Goal: Information Seeking & Learning: Stay updated

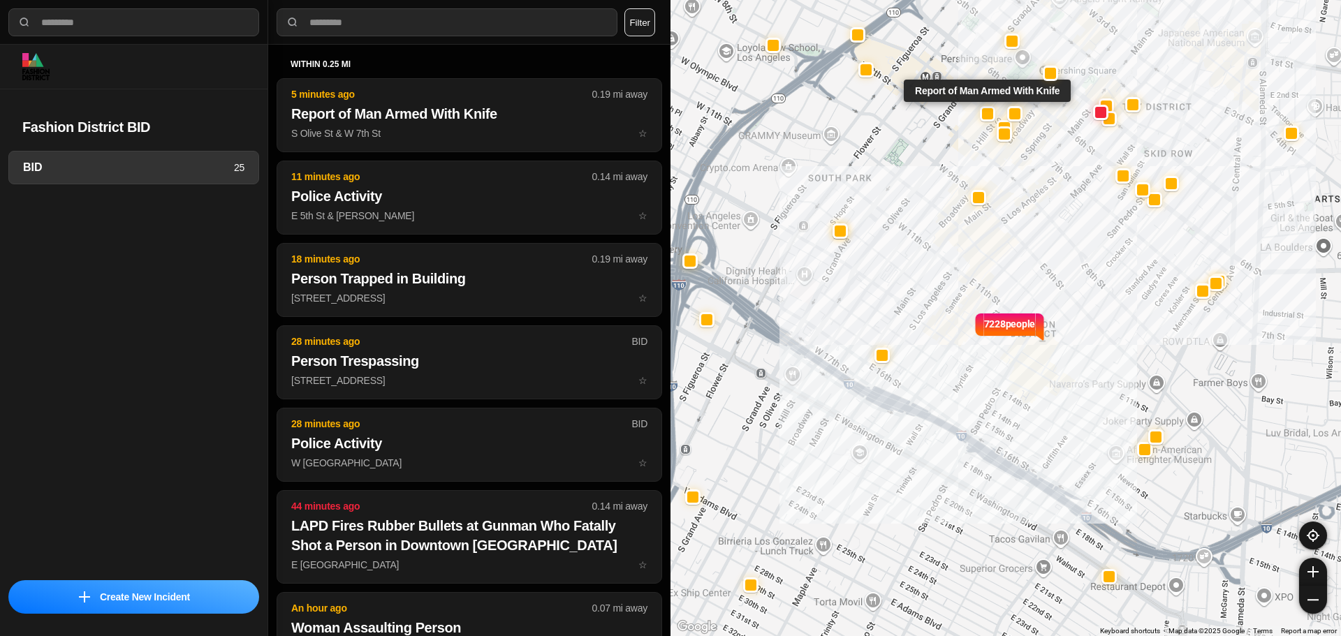
select select "*"
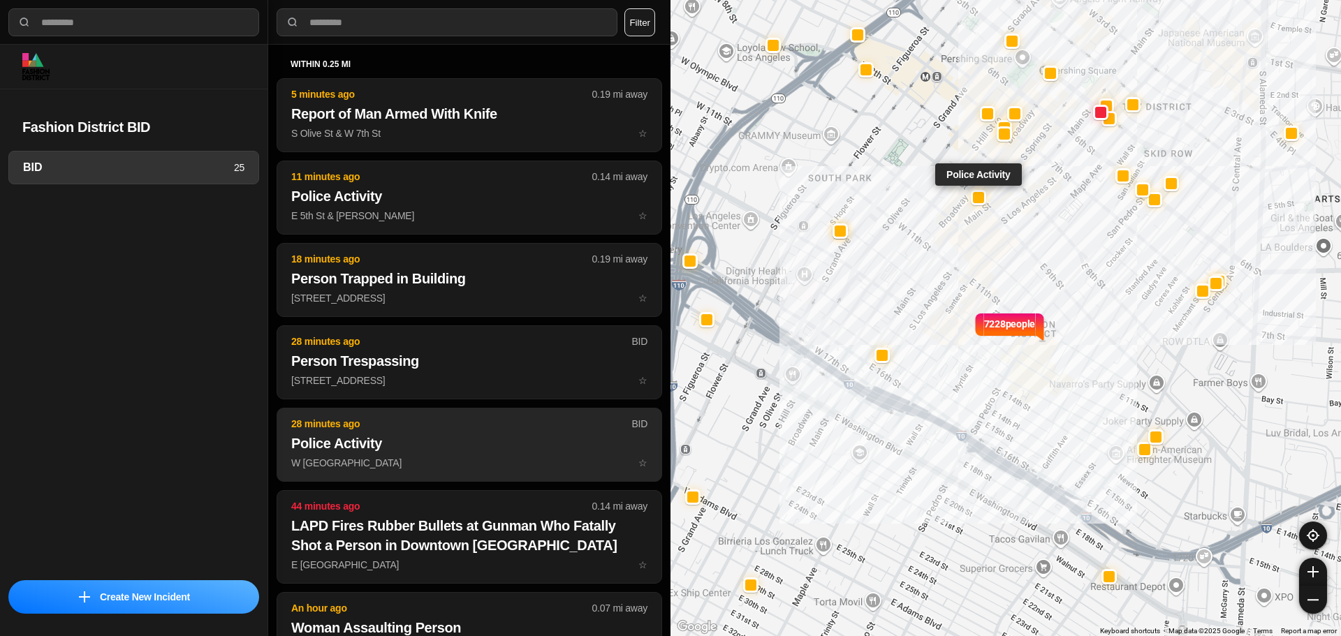
click at [426, 469] on p "W 9th St & S Broadway ☆" at bounding box center [469, 463] width 356 height 14
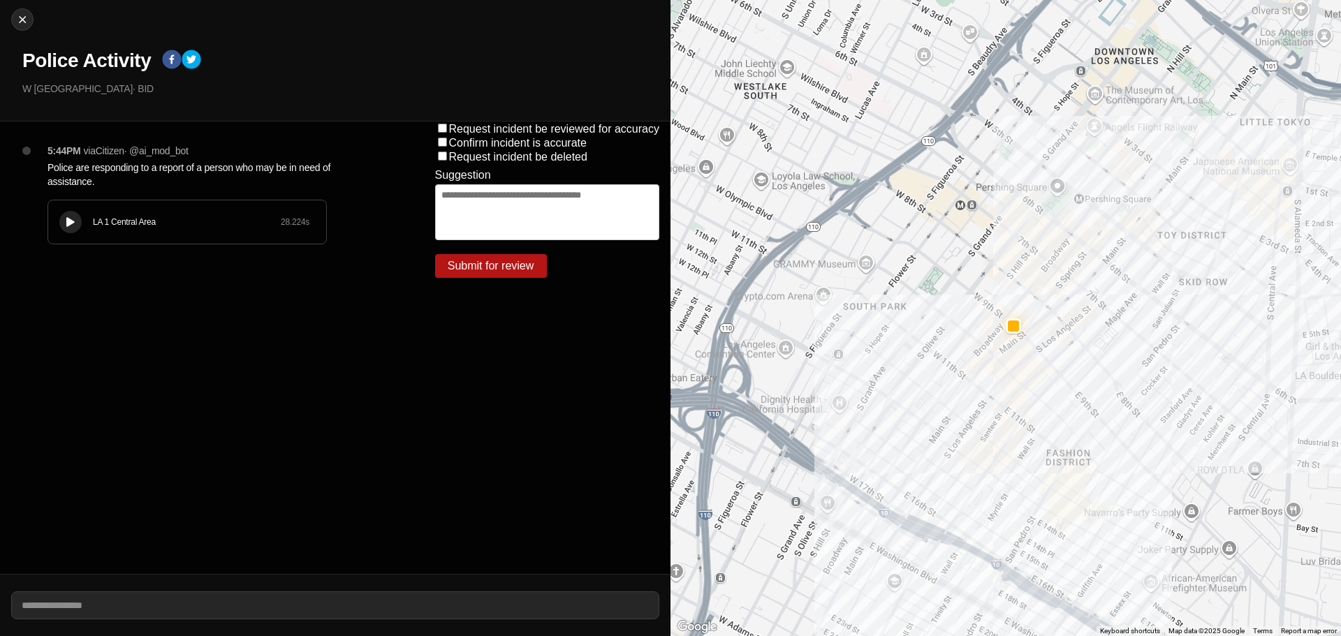
click at [201, 233] on div "LA 1 Central Area 28.224 s" at bounding box center [187, 221] width 278 height 43
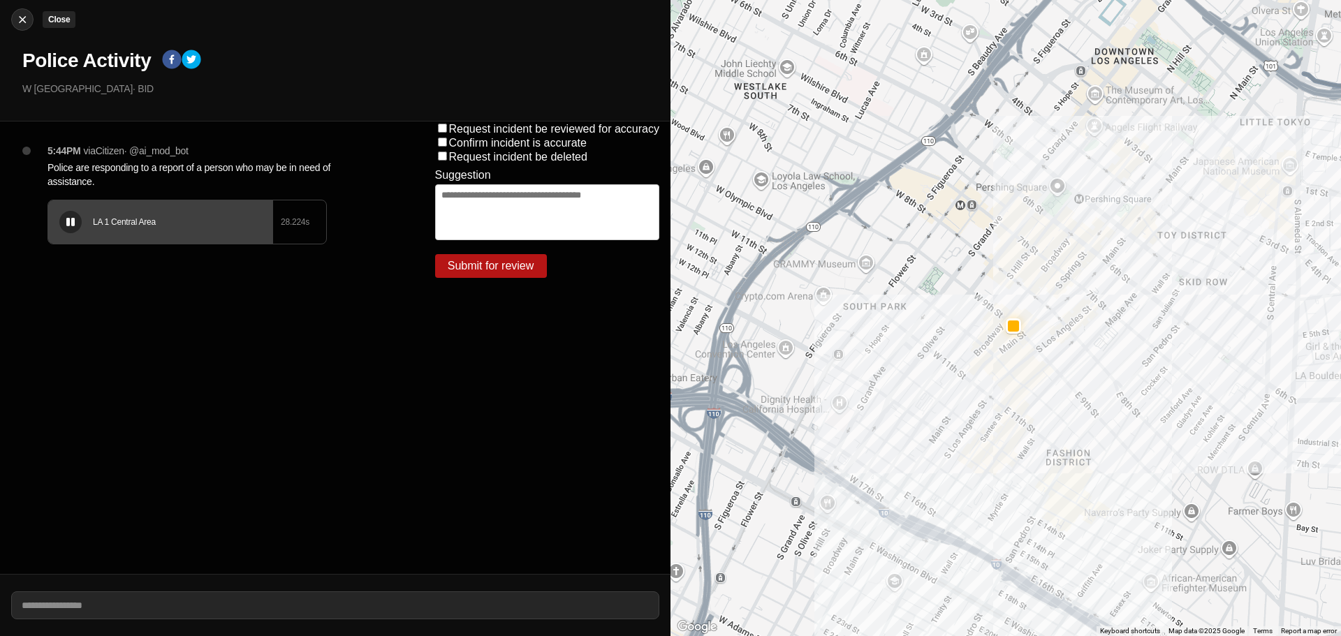
click at [21, 13] on img at bounding box center [22, 20] width 14 height 14
select select "*"
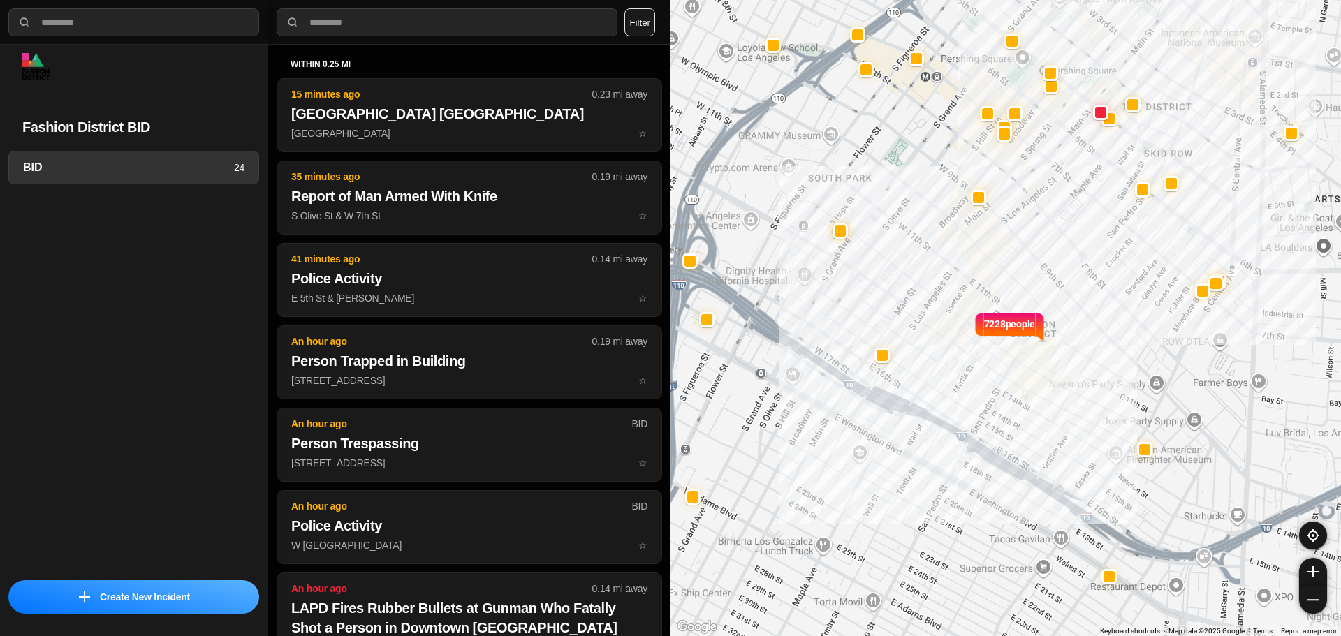
select select "*"
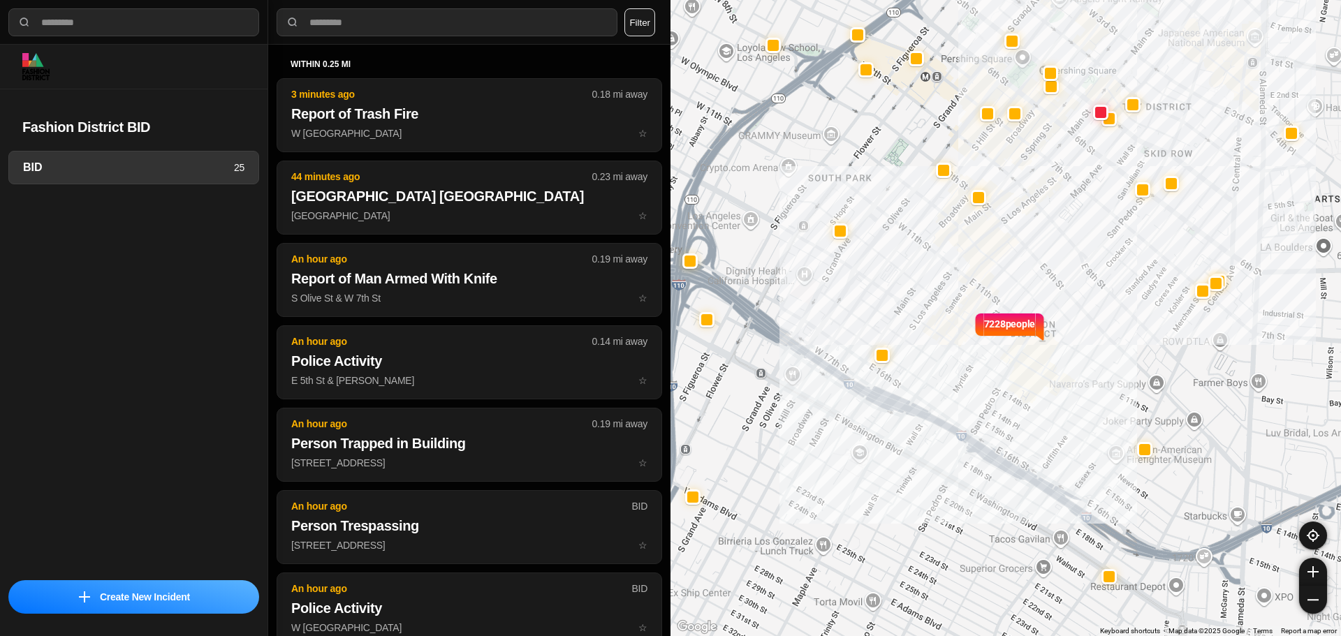
select select "*"
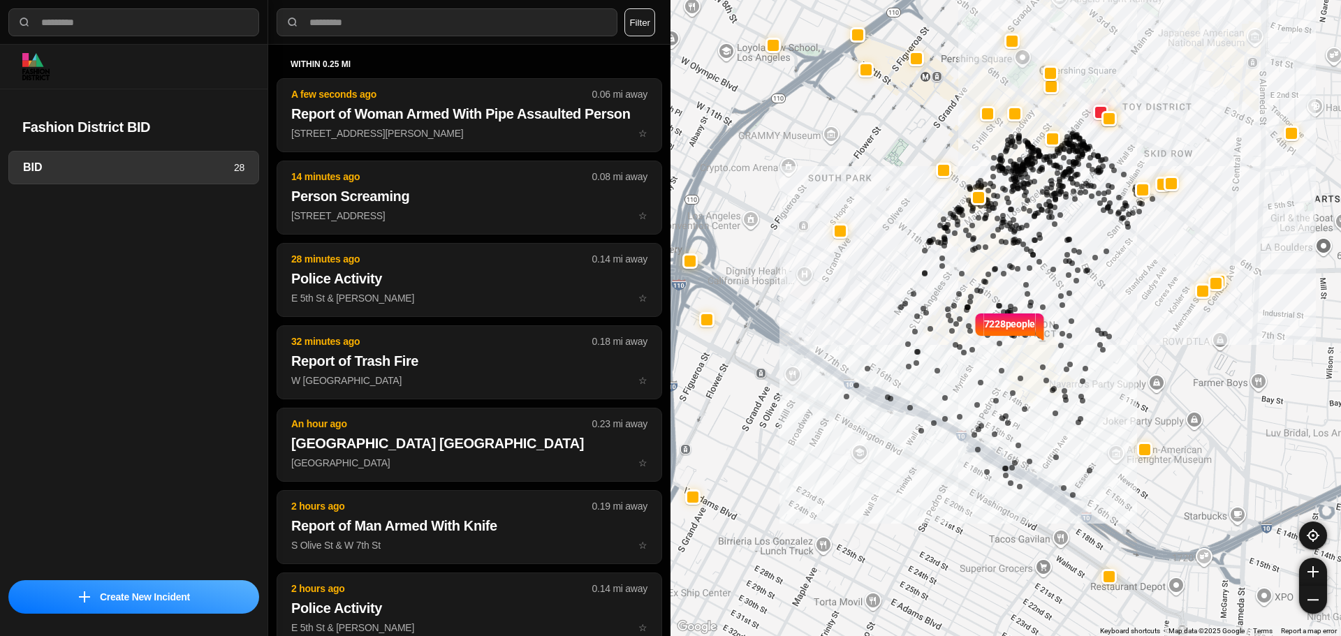
select select "*"
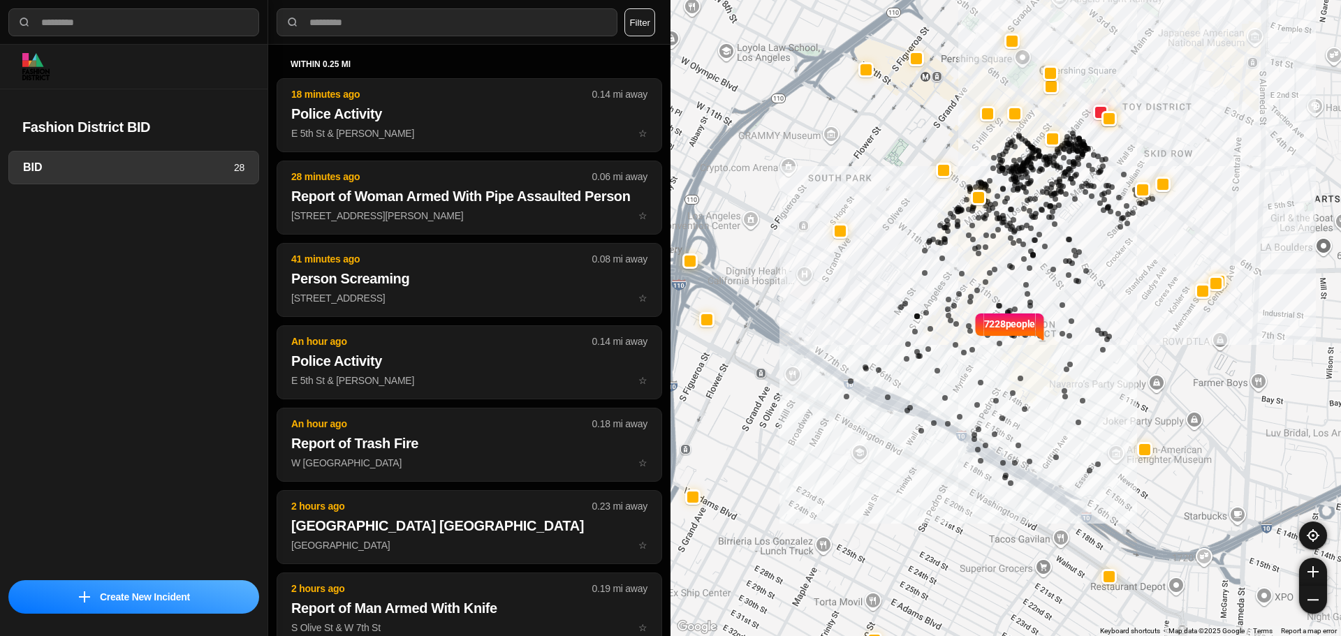
select select "*"
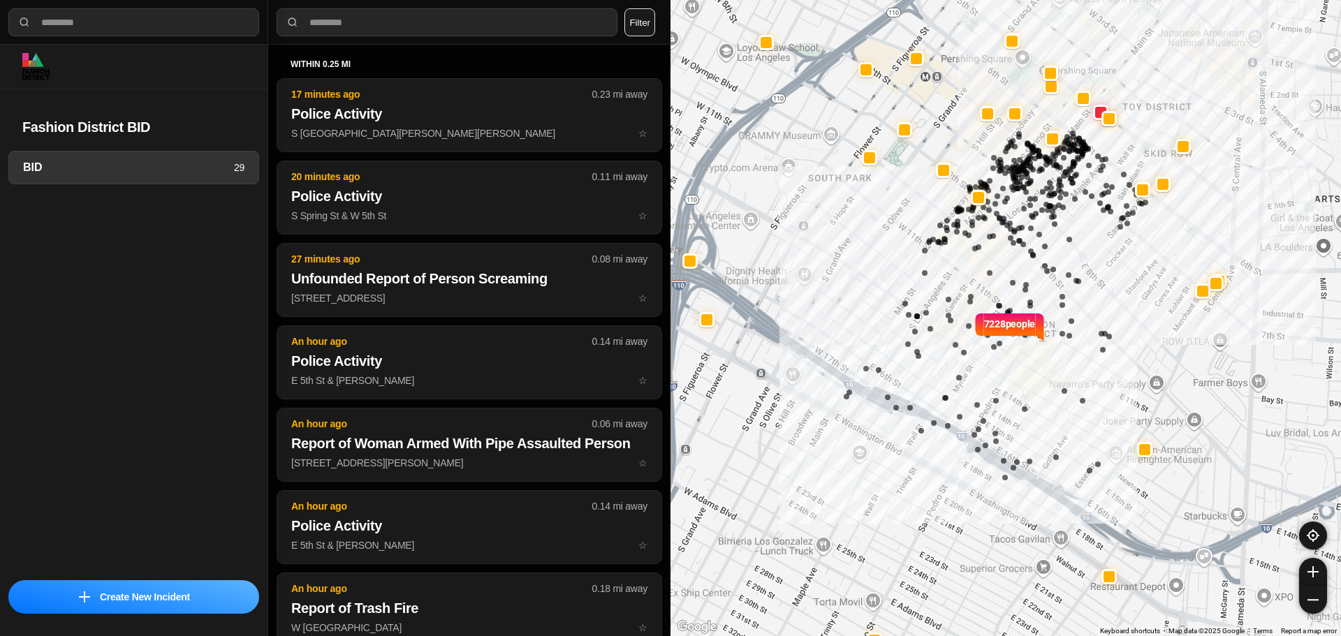
select select "*"
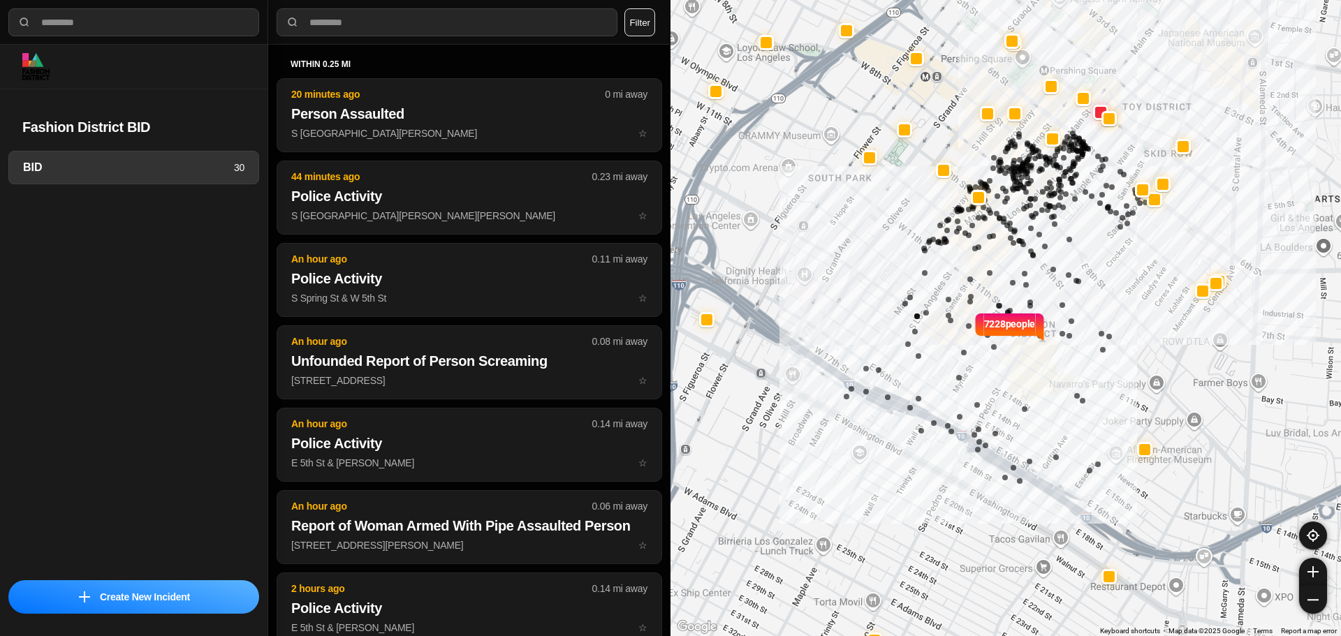
select select "*"
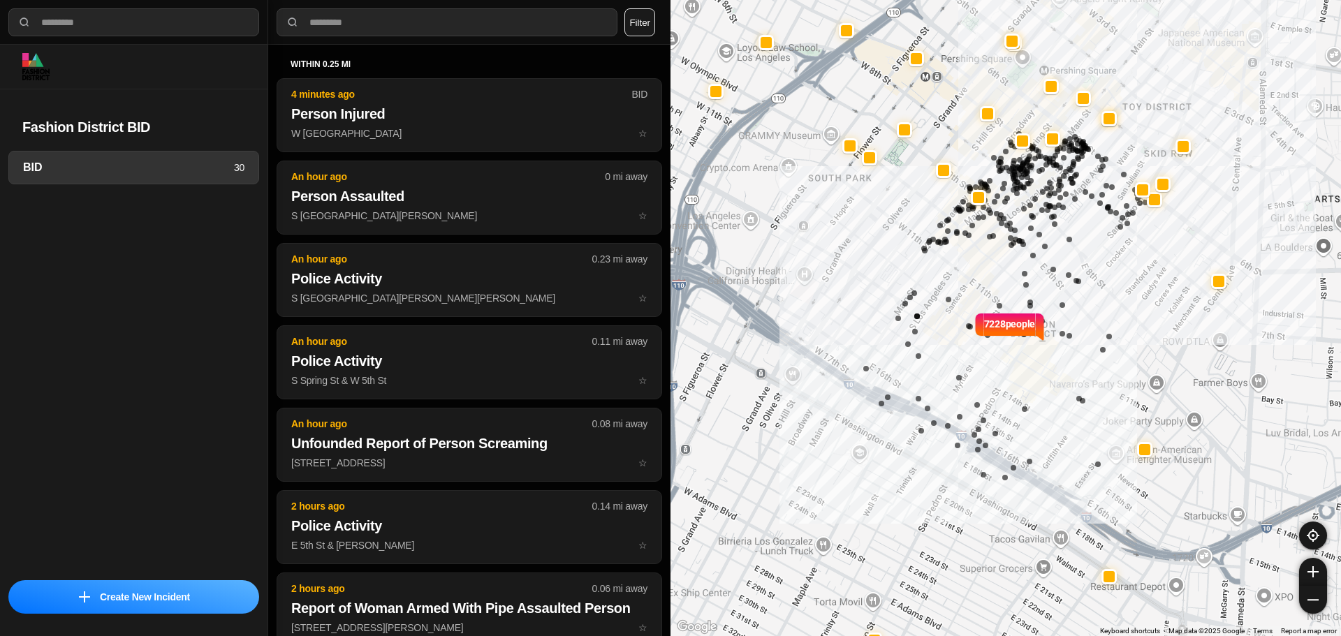
select select "*"
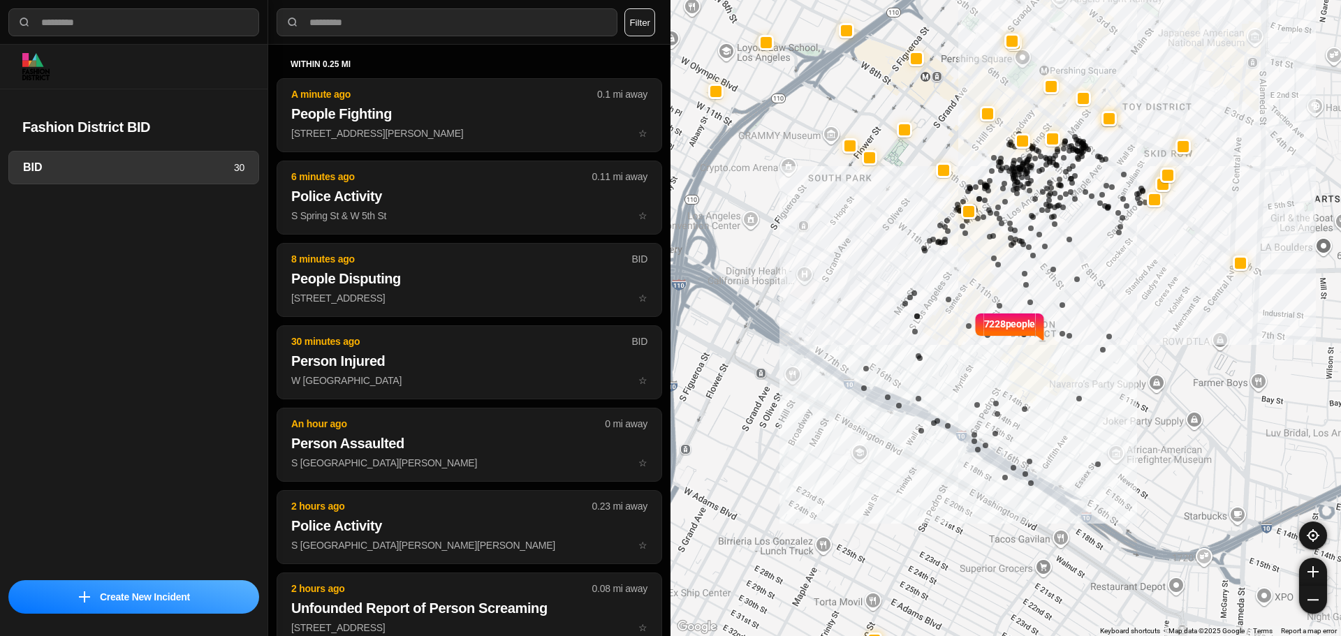
select select "*"
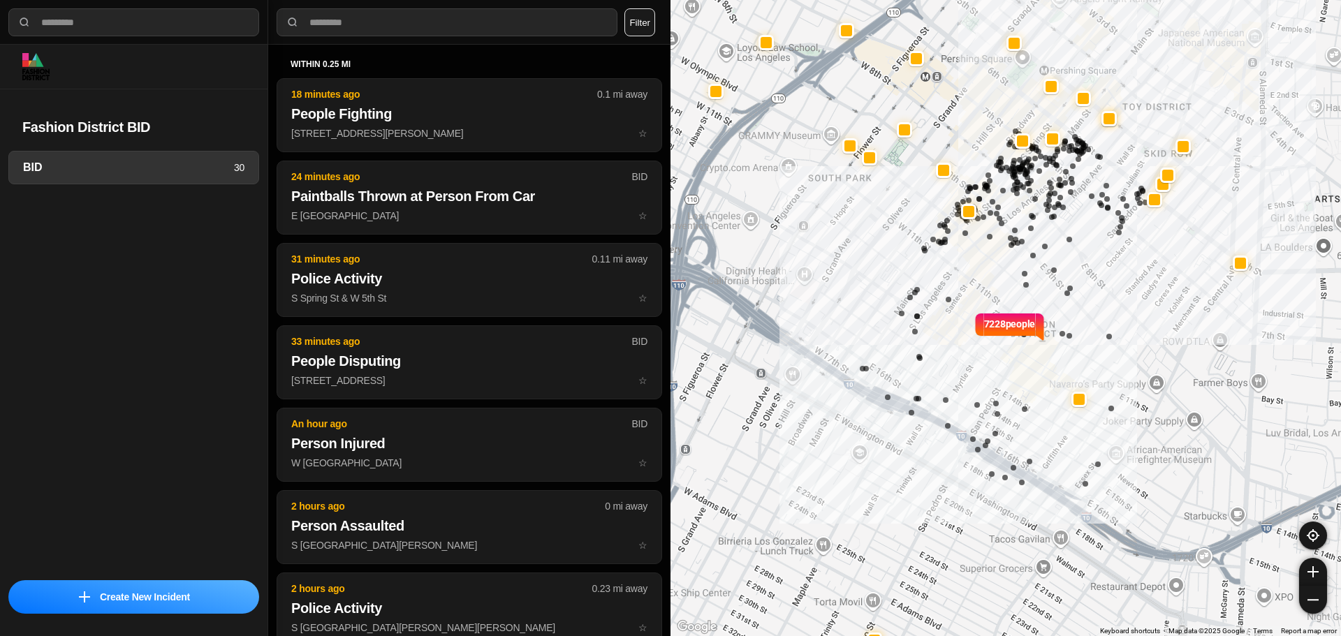
select select "*"
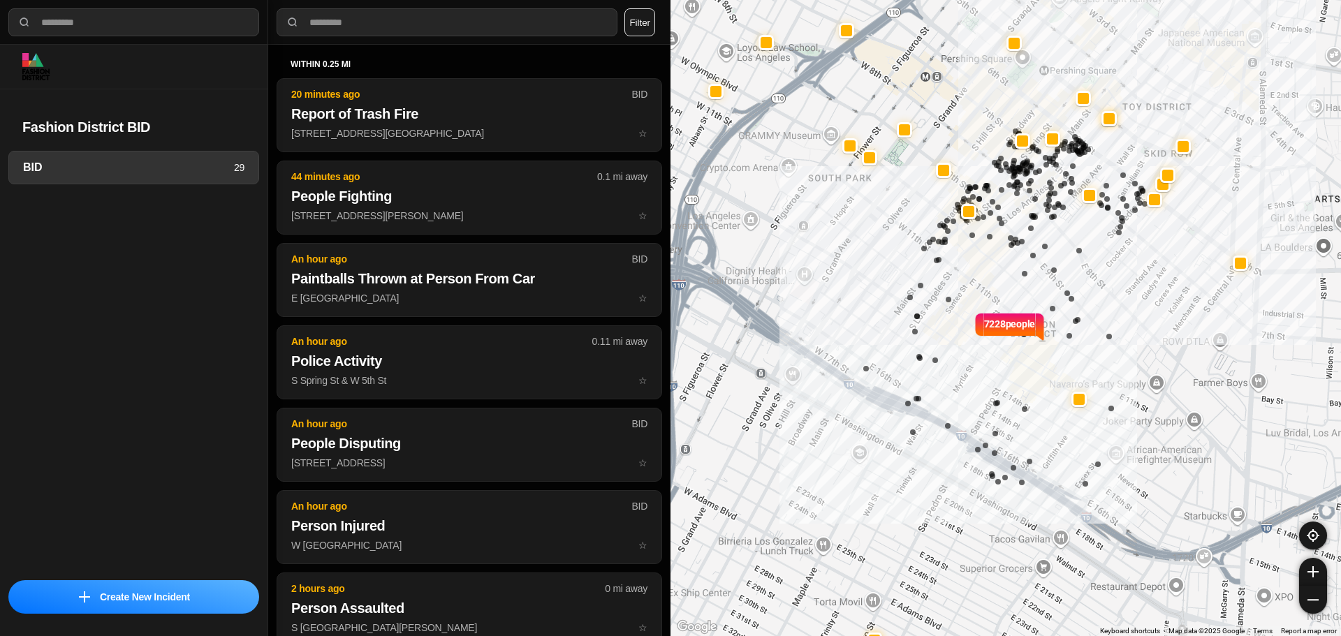
select select "*"
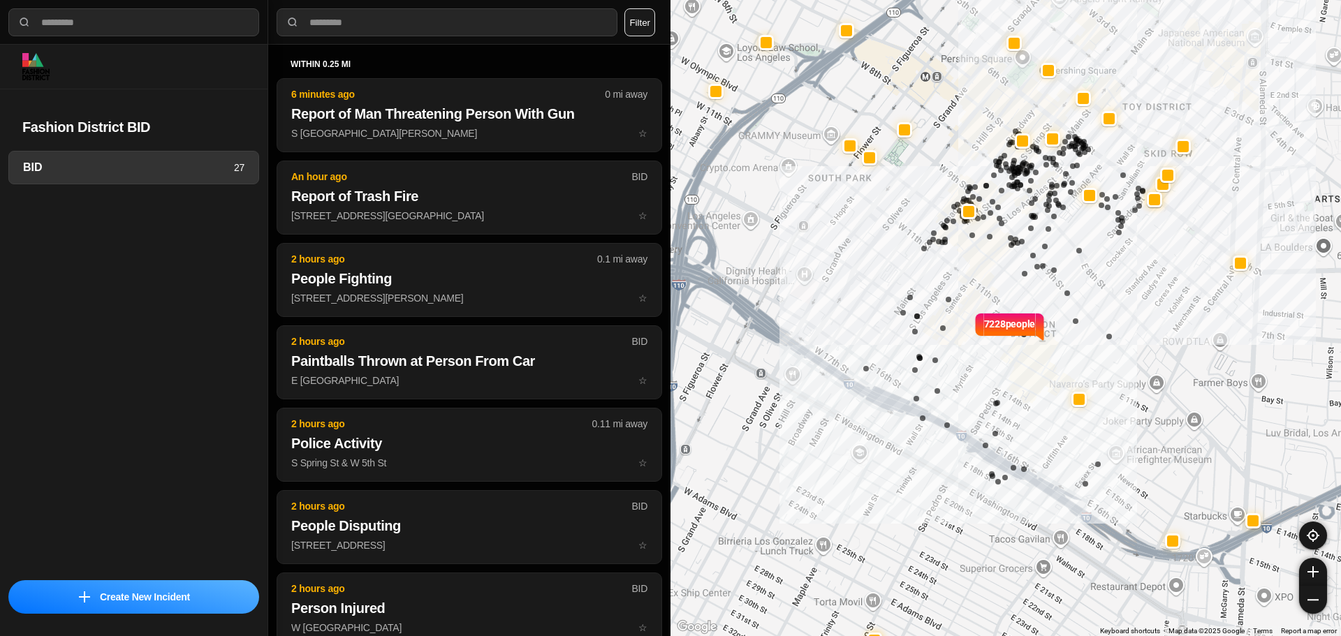
select select "*"
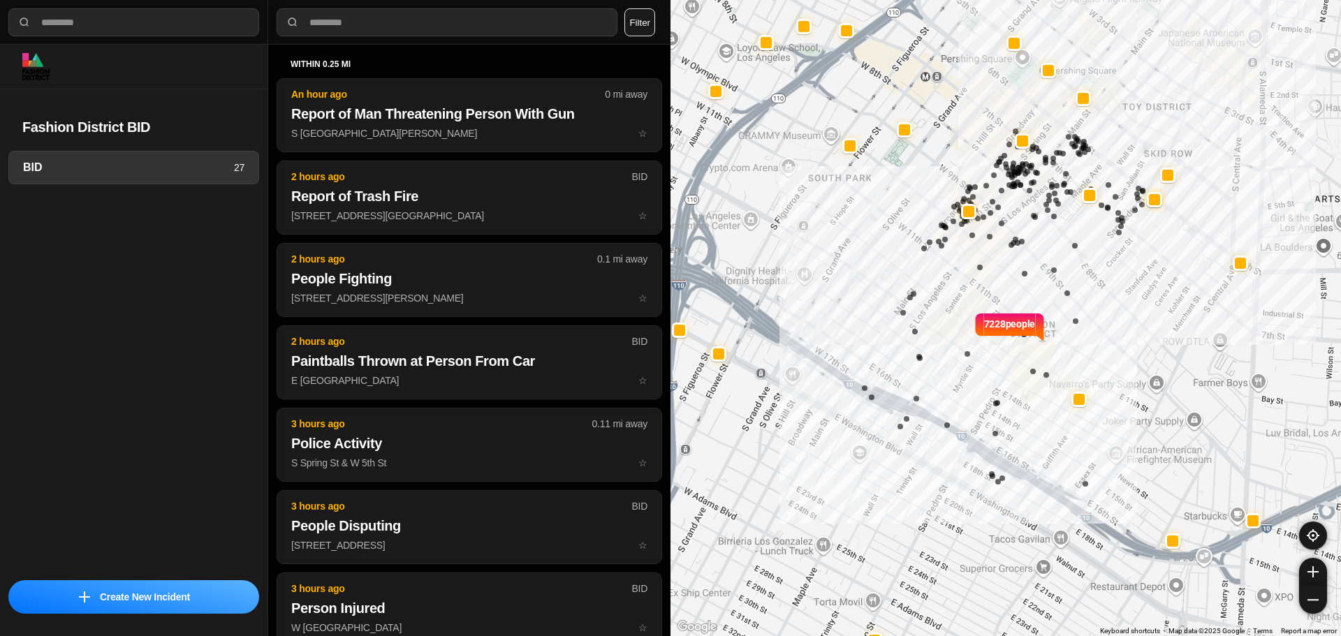
select select "*"
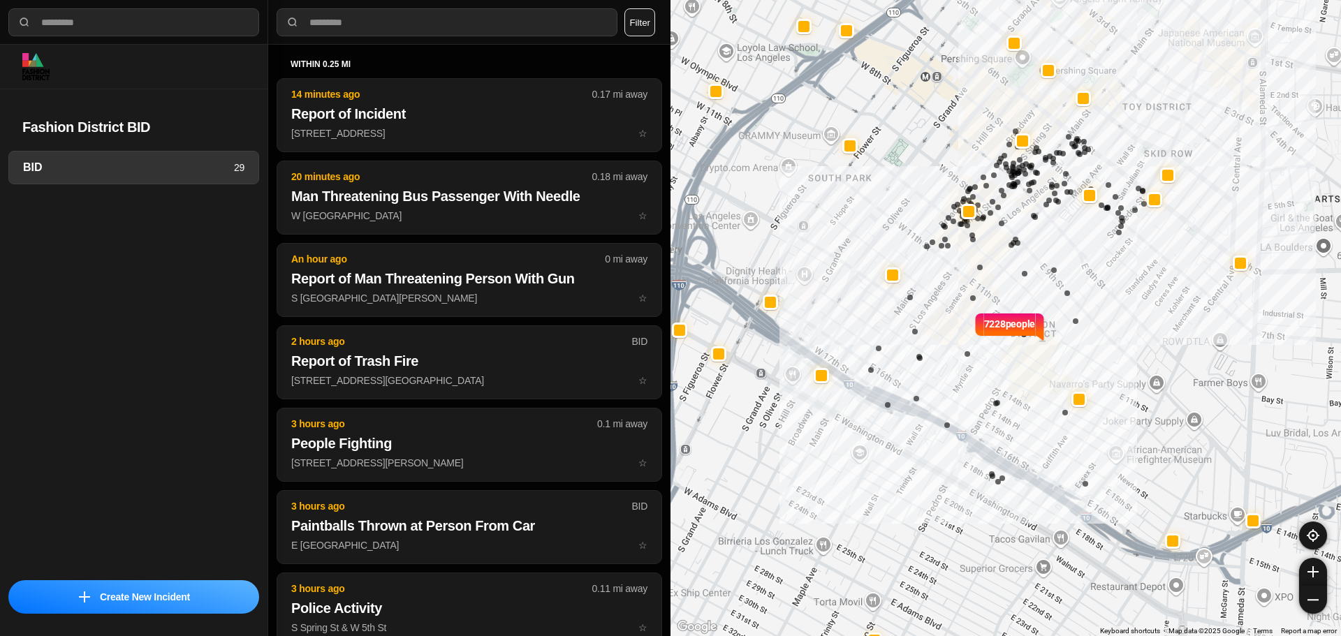
select select "*"
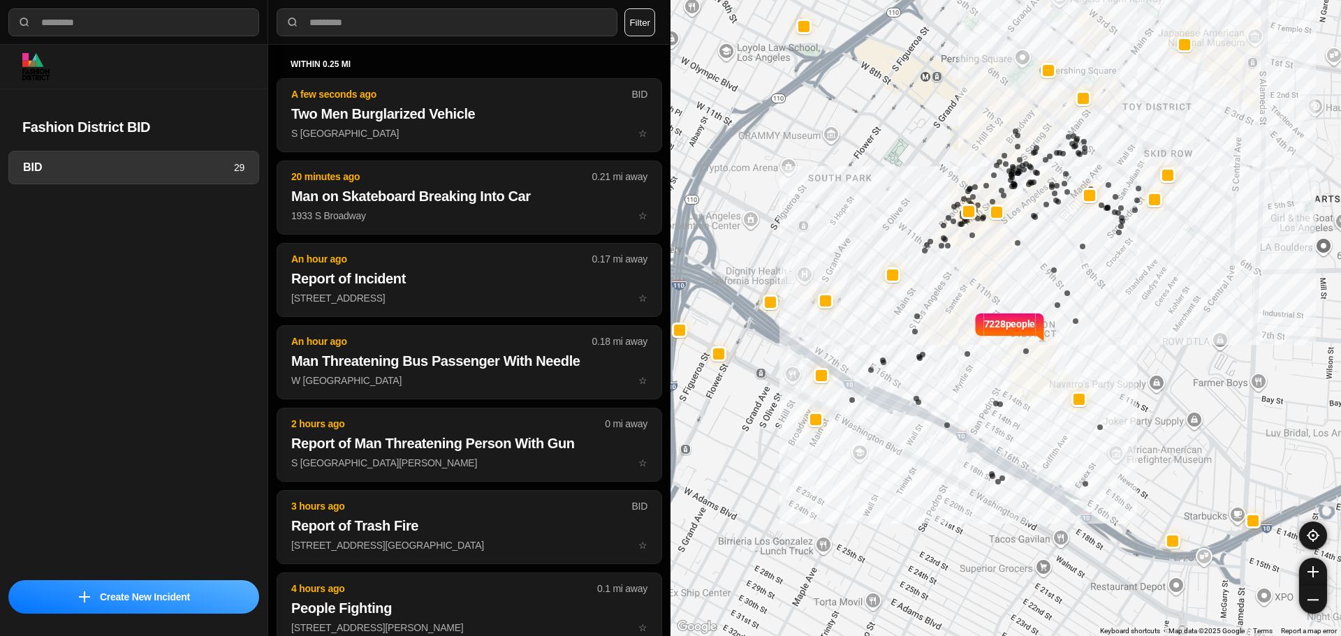
select select "*"
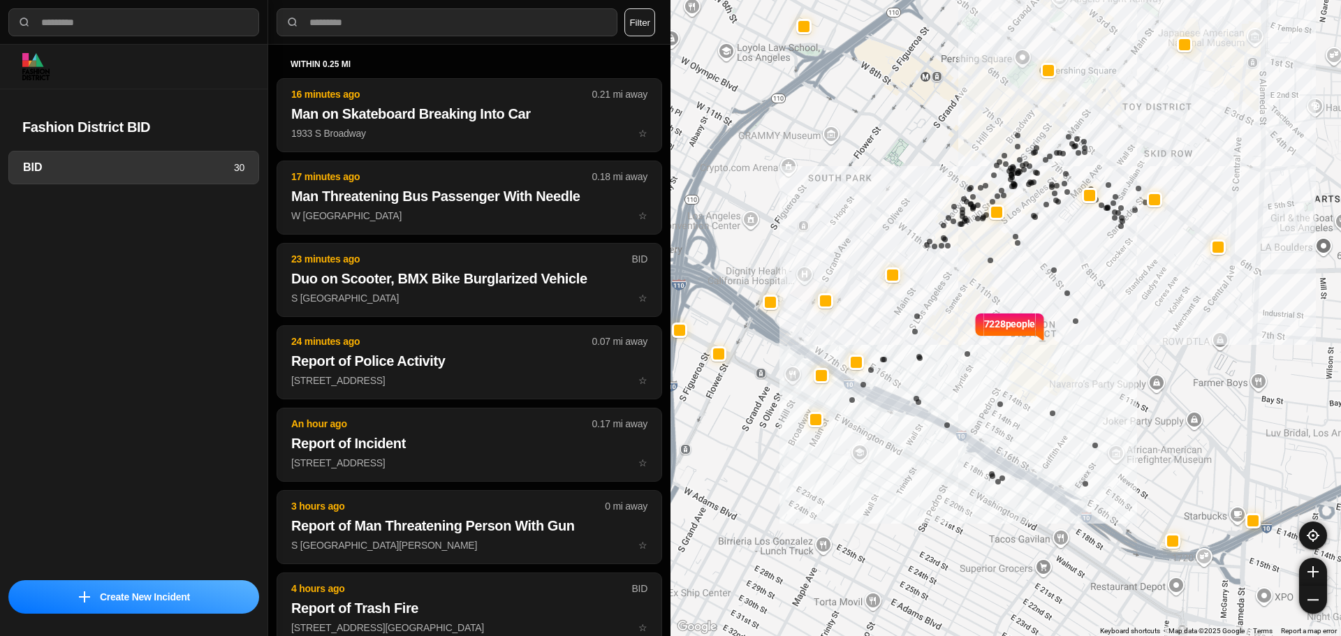
select select "*"
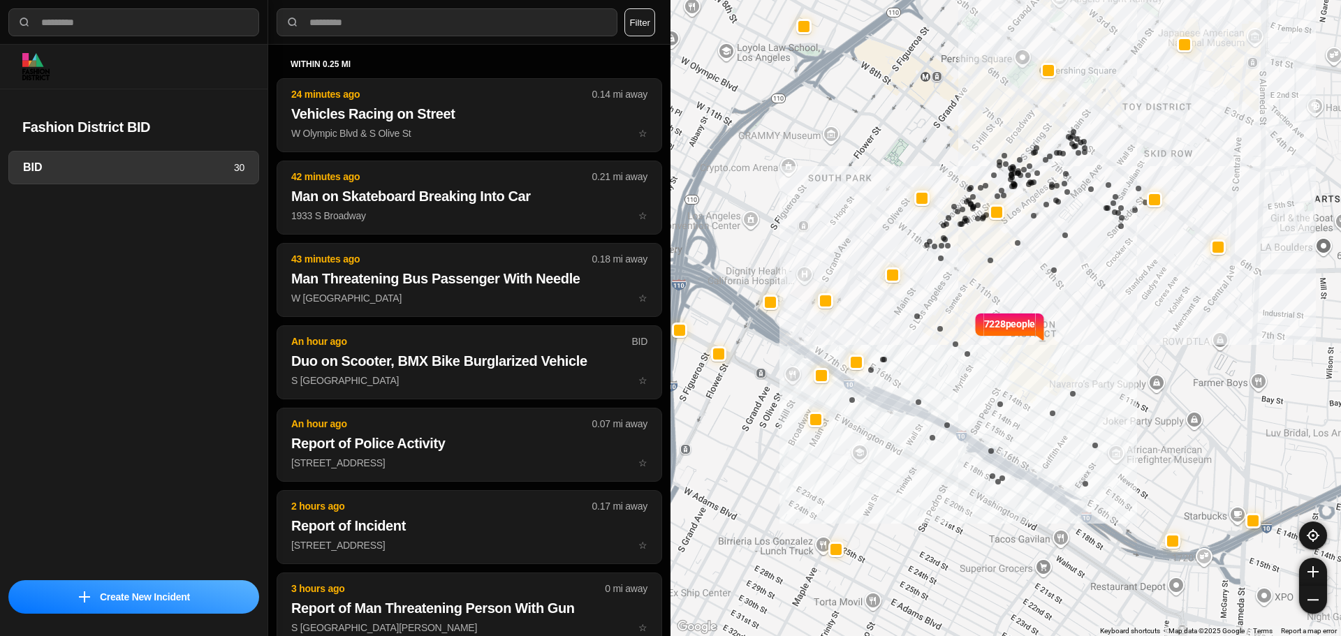
select select "*"
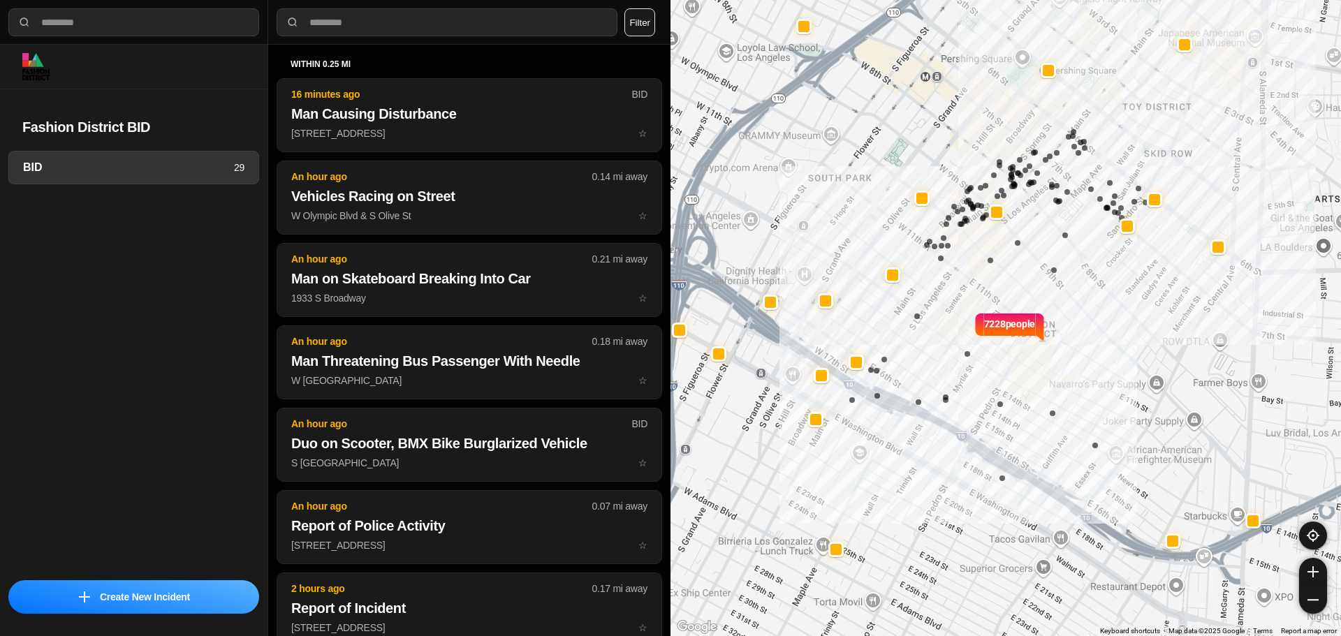
select select "*"
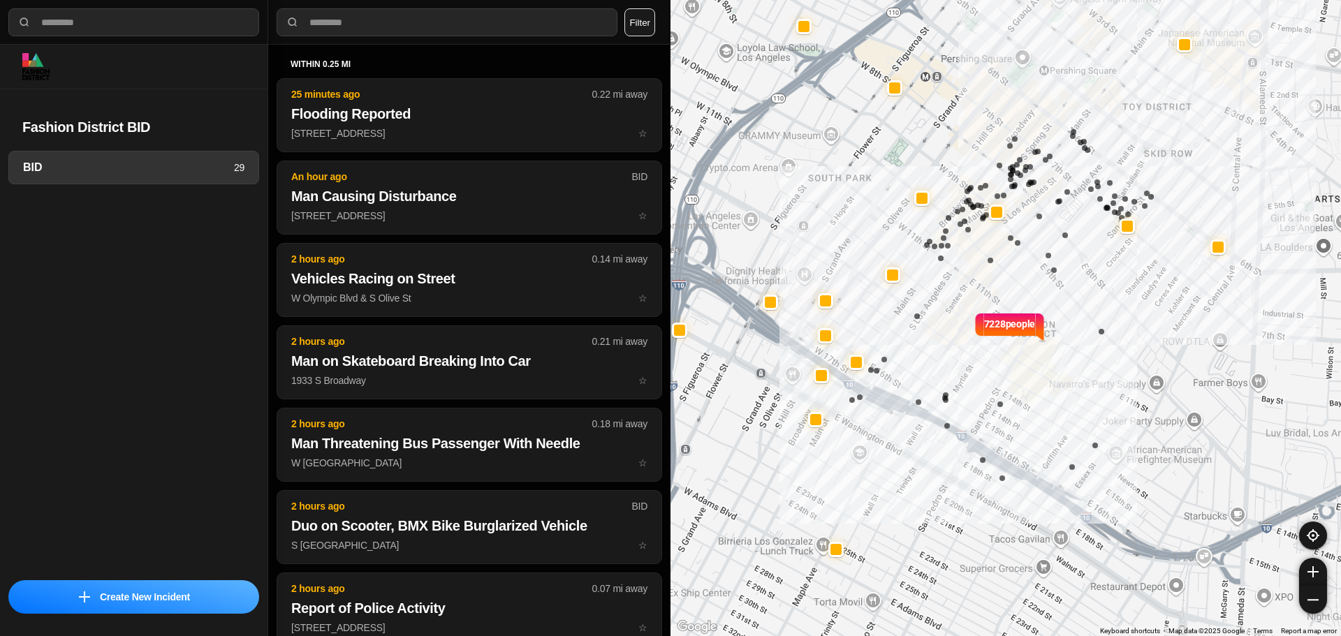
select select "*"
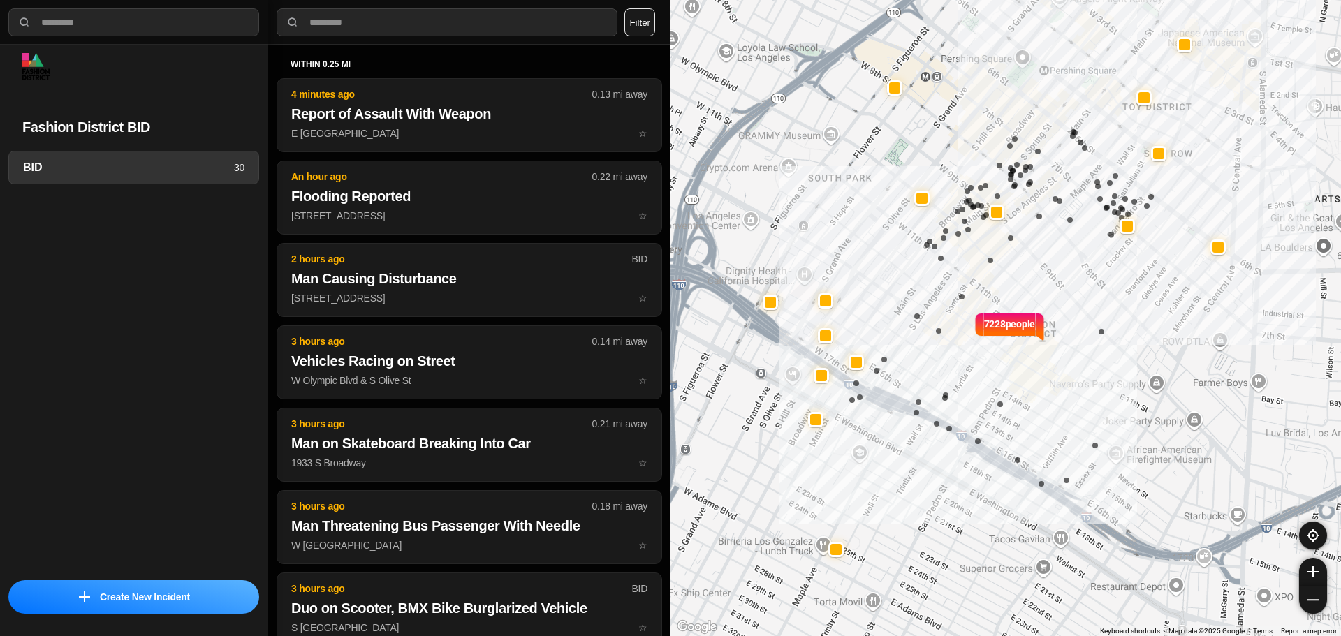
select select "*"
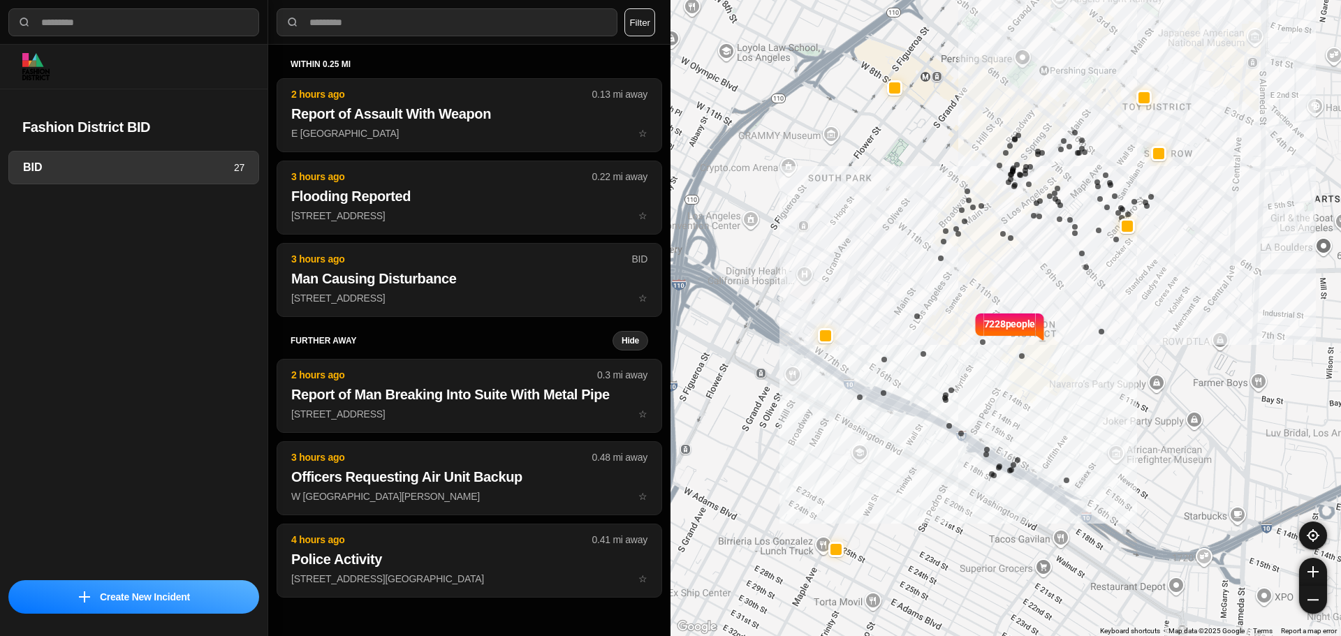
select select "*"
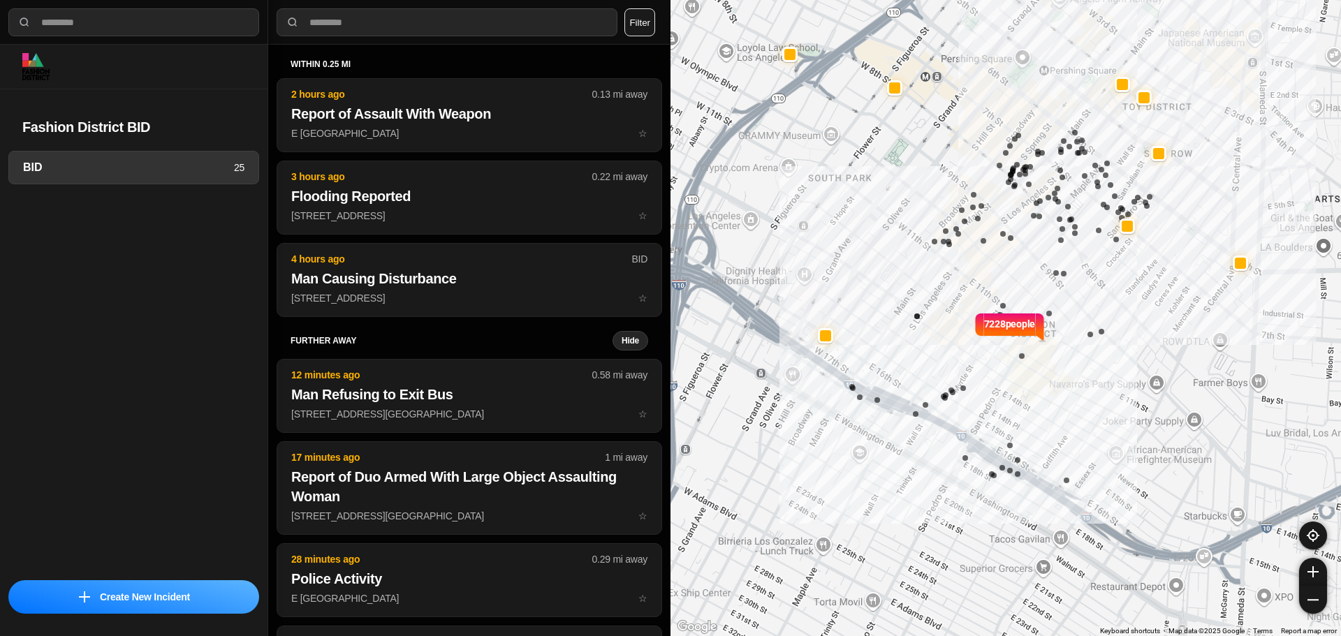
select select "*"
